Goal: Navigation & Orientation: Find specific page/section

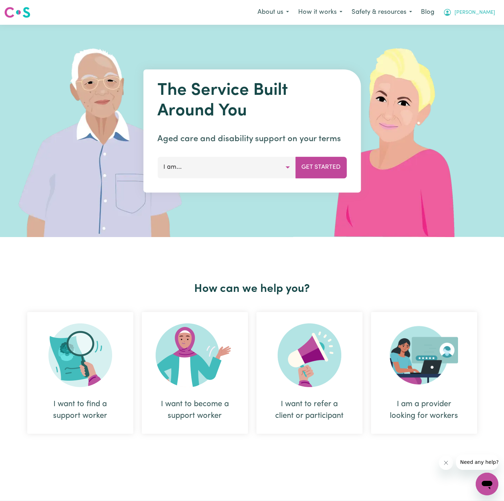
click at [489, 13] on span "Dyan" at bounding box center [475, 13] width 41 height 8
click at [483, 28] on link "Admin Dashboard" at bounding box center [472, 27] width 56 height 13
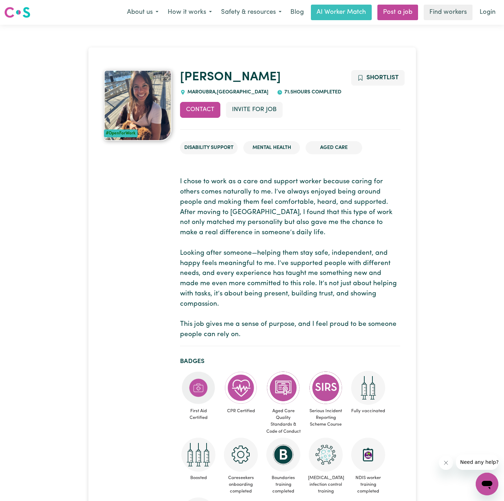
drag, startPoint x: 289, startPoint y: 67, endPoint x: 283, endPoint y: 56, distance: 12.7
